Goal: Transaction & Acquisition: Purchase product/service

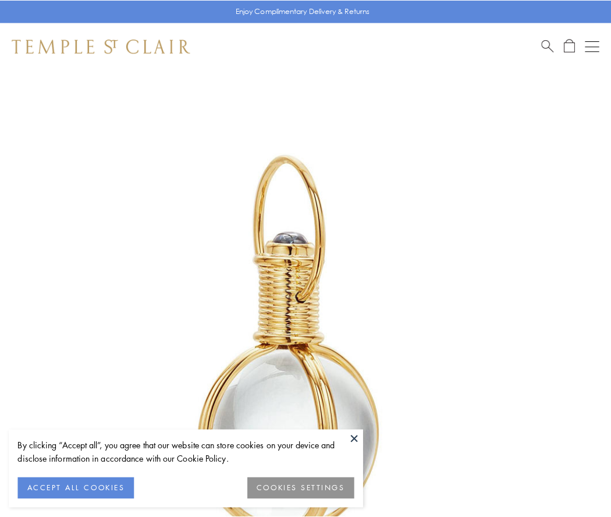
scroll to position [304, 0]
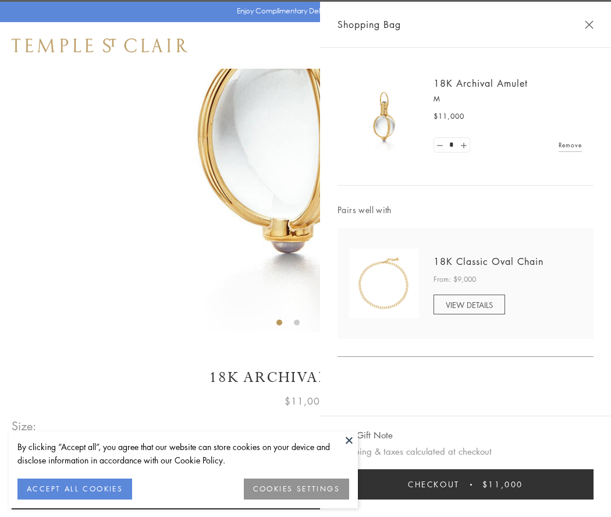
click at [466, 485] on button "Checkout $11,000" at bounding box center [466, 484] width 256 height 30
